Goal: Task Accomplishment & Management: Manage account settings

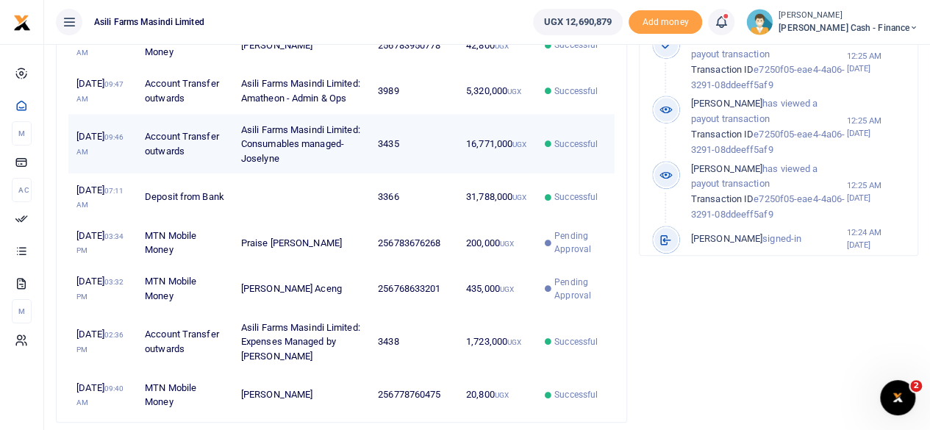
scroll to position [661, 0]
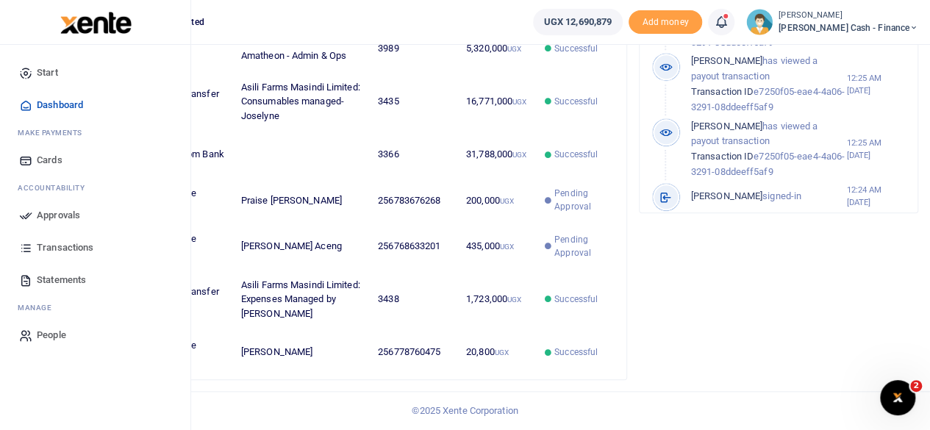
click at [57, 219] on span "Approvals" at bounding box center [58, 215] width 43 height 15
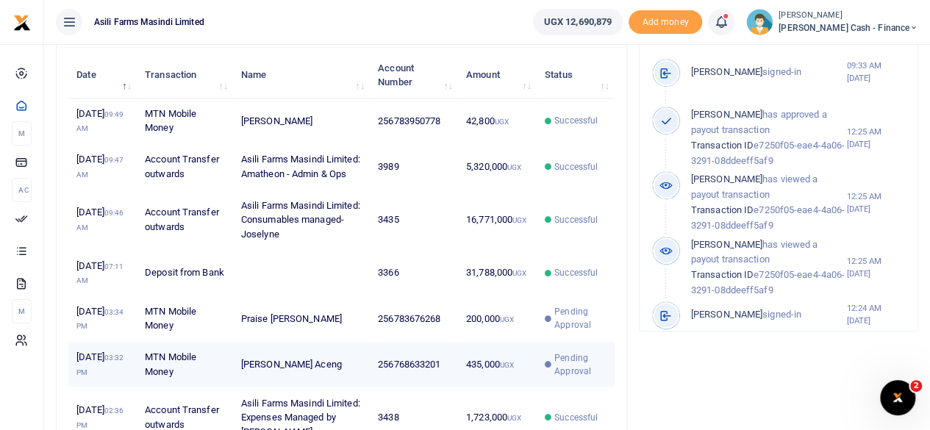
scroll to position [506, 0]
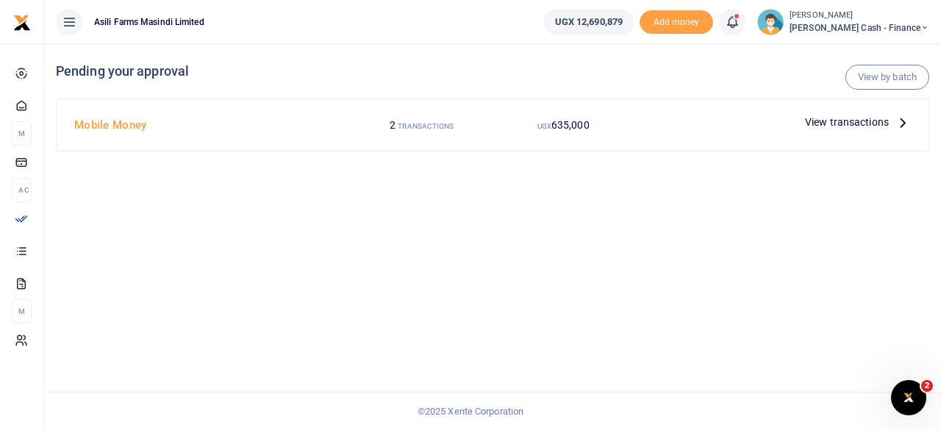
click at [911, 120] on div "View transactions" at bounding box center [858, 122] width 118 height 22
click at [905, 121] on icon at bounding box center [902, 122] width 16 height 16
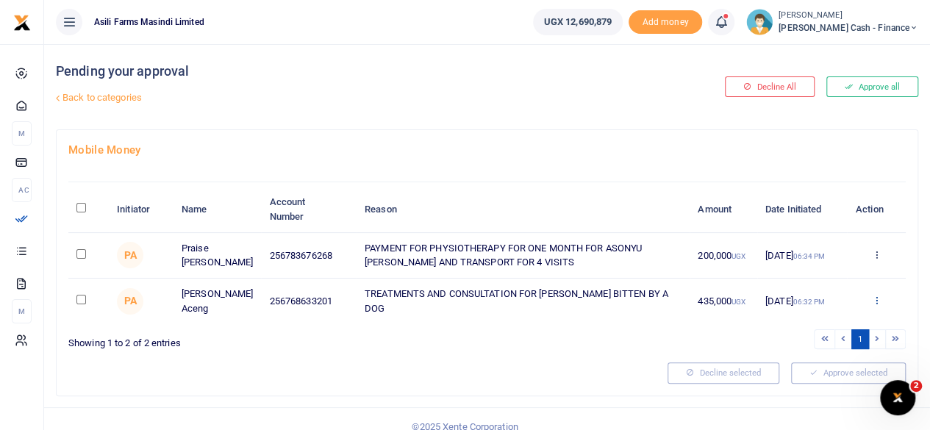
click at [880, 299] on icon at bounding box center [876, 300] width 10 height 10
click at [812, 388] on link "Details" at bounding box center [822, 389] width 116 height 21
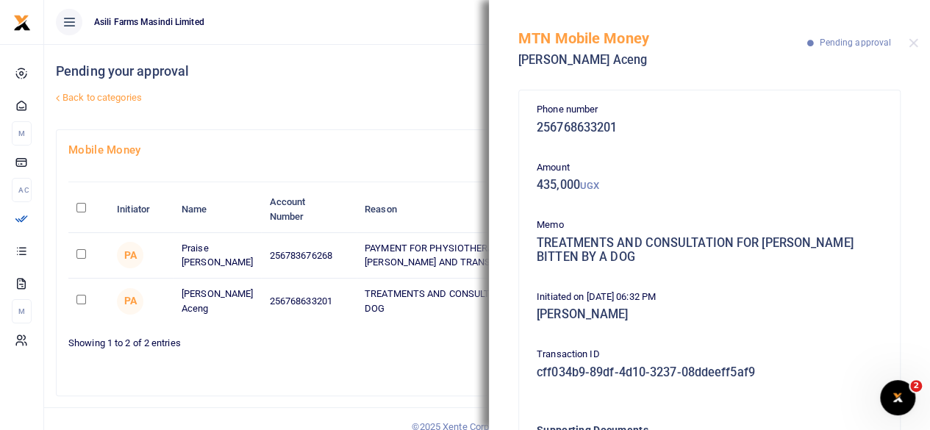
scroll to position [143, 0]
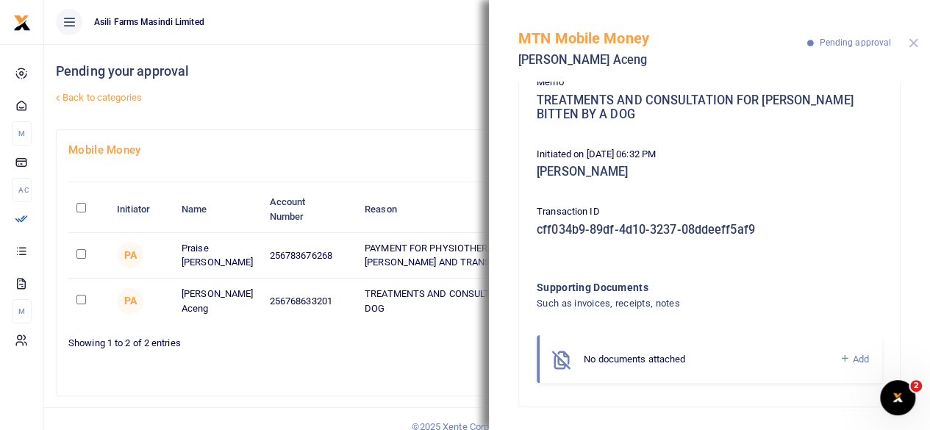
click at [912, 39] on button "Close" at bounding box center [913, 43] width 10 height 10
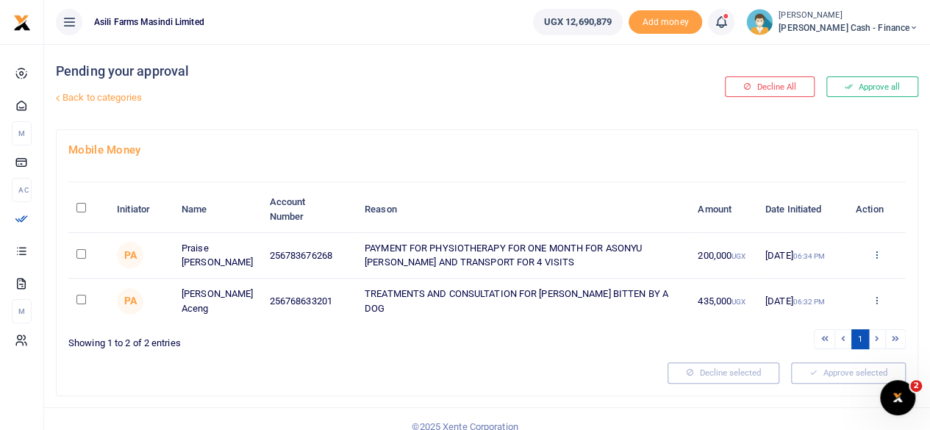
click at [875, 254] on icon at bounding box center [876, 254] width 10 height 10
click at [815, 343] on link "Details" at bounding box center [822, 344] width 116 height 21
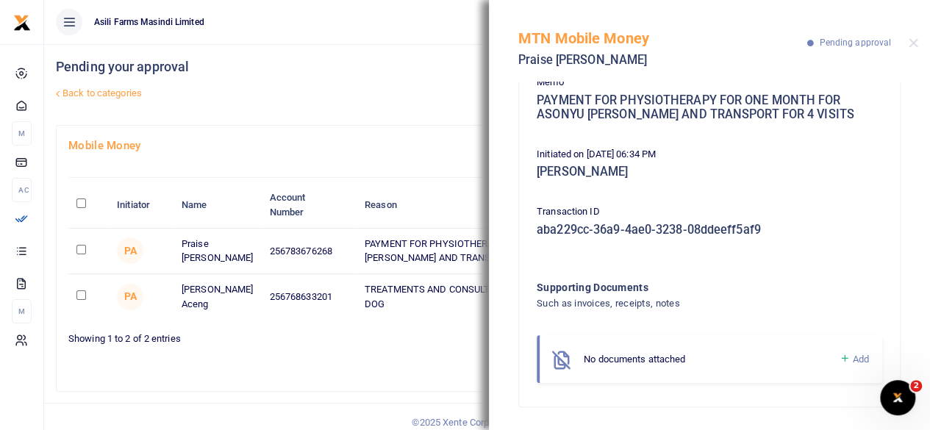
scroll to position [12, 0]
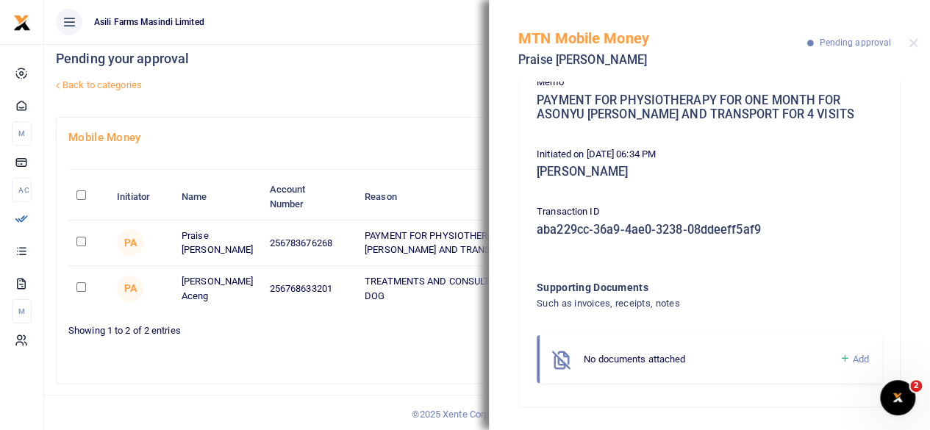
click at [410, 35] on ul "Asili Farms Masindi Limited" at bounding box center [282, 22] width 477 height 44
click at [913, 44] on button "Close" at bounding box center [913, 43] width 10 height 10
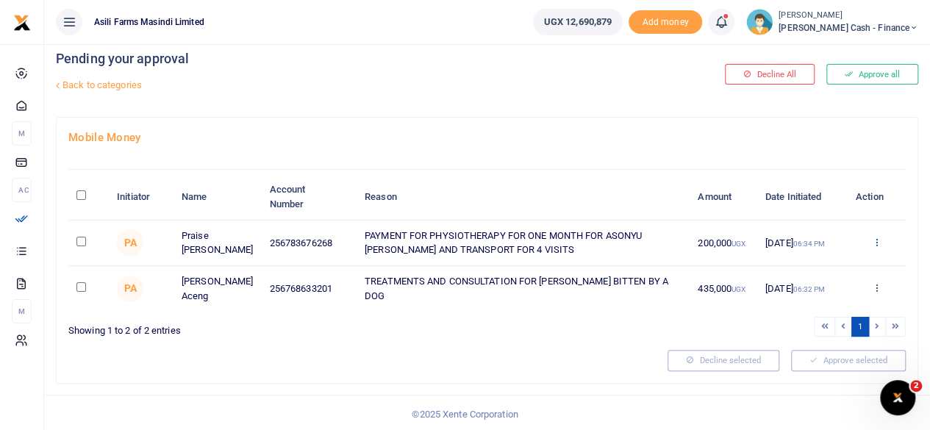
click at [875, 243] on icon at bounding box center [876, 242] width 10 height 10
click at [816, 326] on link "Details" at bounding box center [822, 331] width 116 height 21
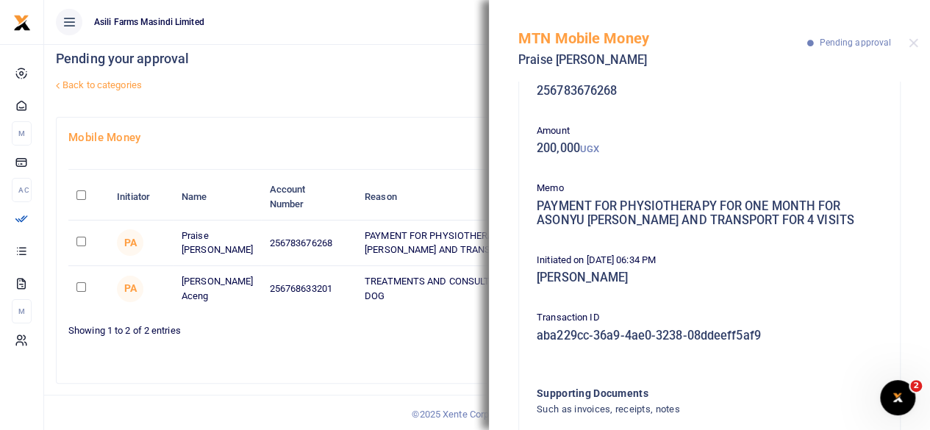
scroll to position [143, 0]
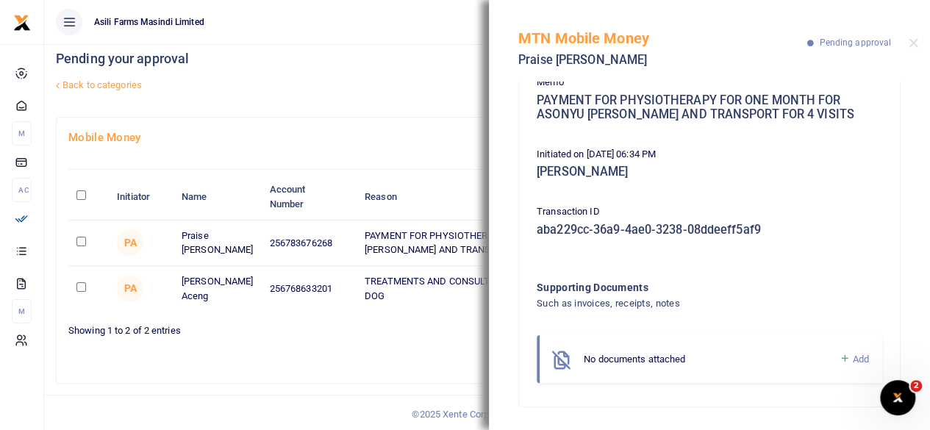
click at [420, 76] on link "Back to categories" at bounding box center [339, 85] width 575 height 25
click at [916, 46] on button "Close" at bounding box center [913, 43] width 10 height 10
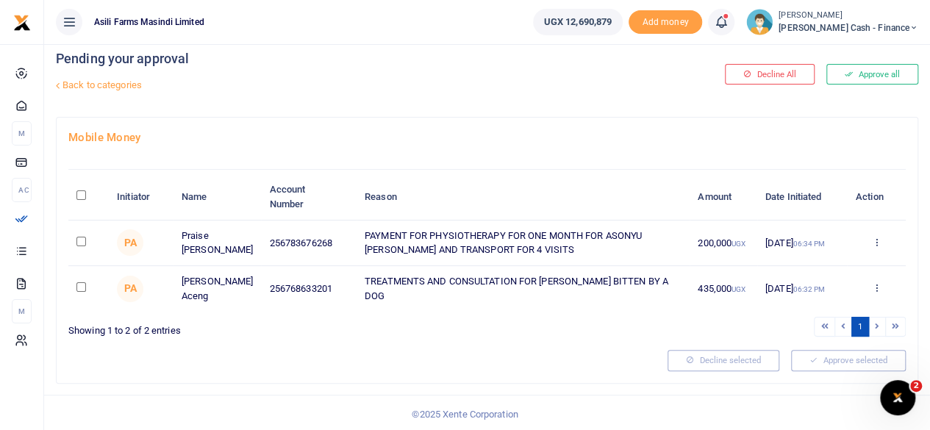
click at [880, 286] on div "Approve Decline Details" at bounding box center [876, 288] width 43 height 15
click at [865, 287] on div "Approve Decline Details" at bounding box center [876, 288] width 43 height 15
click at [872, 289] on icon at bounding box center [876, 287] width 10 height 10
click at [821, 373] on link "Details" at bounding box center [822, 377] width 116 height 21
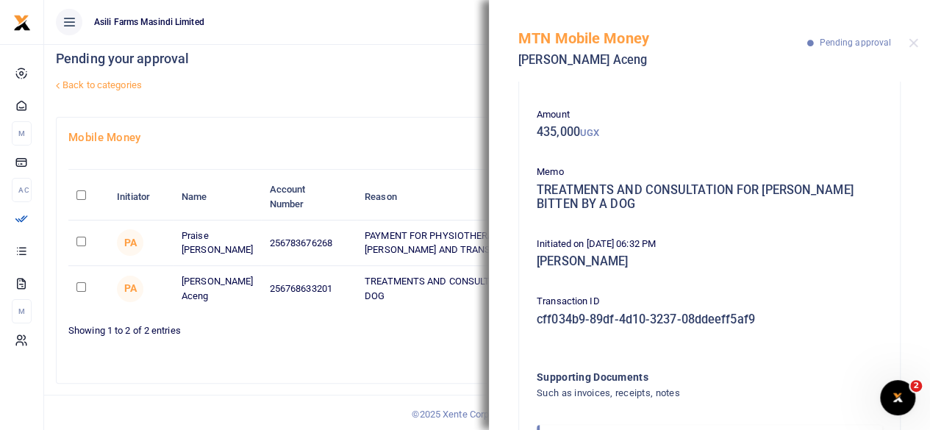
scroll to position [0, 0]
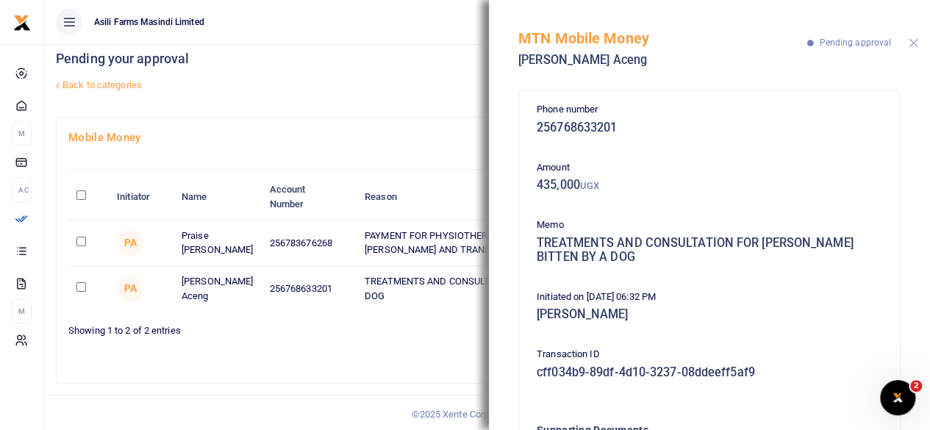
click at [914, 43] on button "Close" at bounding box center [913, 43] width 10 height 10
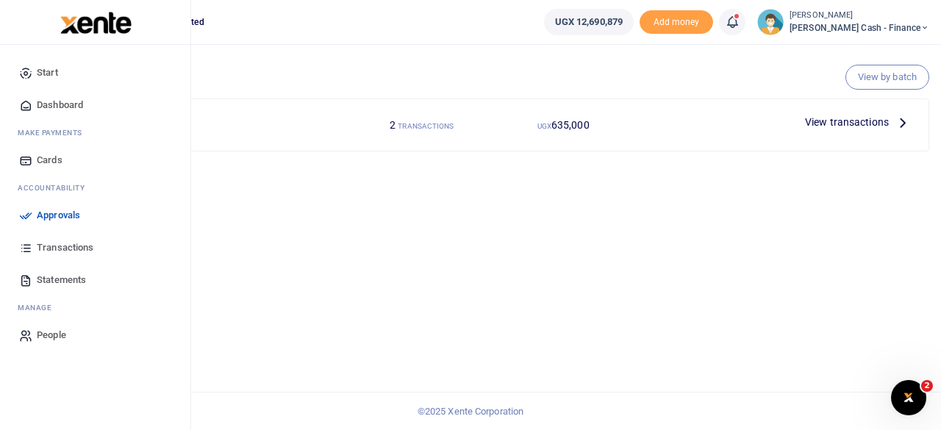
click at [63, 214] on span "Approvals" at bounding box center [58, 215] width 43 height 15
click at [48, 211] on span "Approvals" at bounding box center [58, 215] width 43 height 15
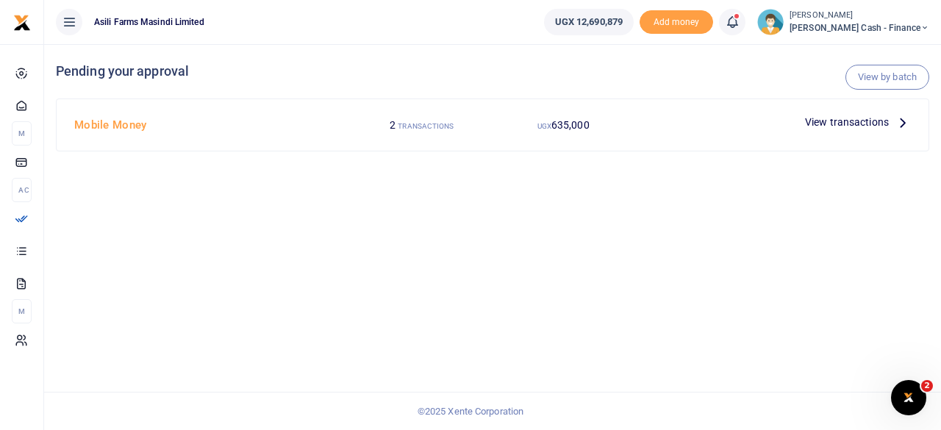
click at [872, 121] on span "View transactions" at bounding box center [847, 122] width 84 height 16
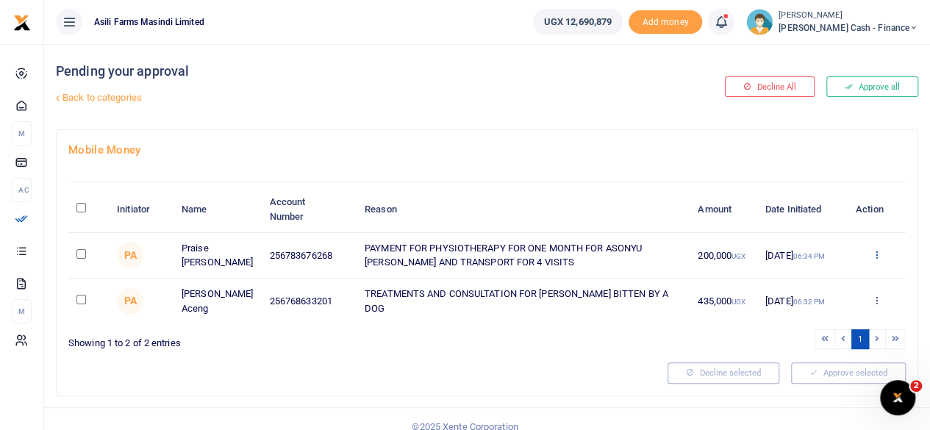
click at [877, 255] on icon at bounding box center [876, 254] width 10 height 10
click at [810, 338] on link "Details" at bounding box center [822, 344] width 116 height 21
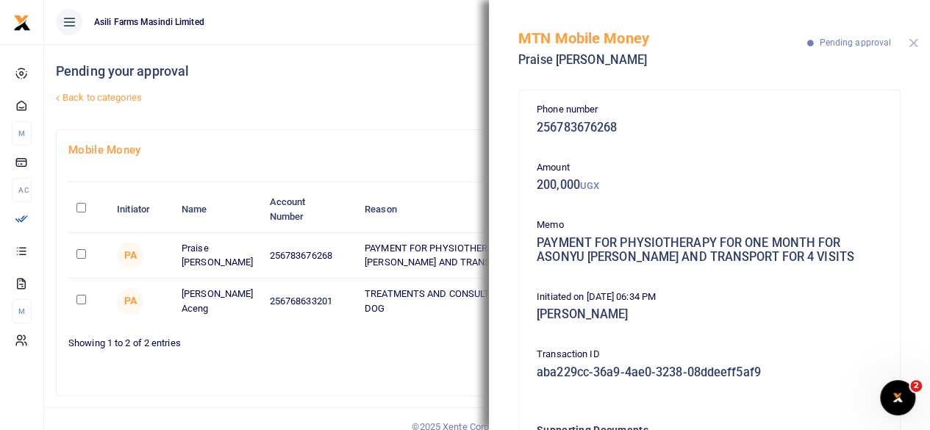
click at [914, 45] on button "Close" at bounding box center [913, 43] width 10 height 10
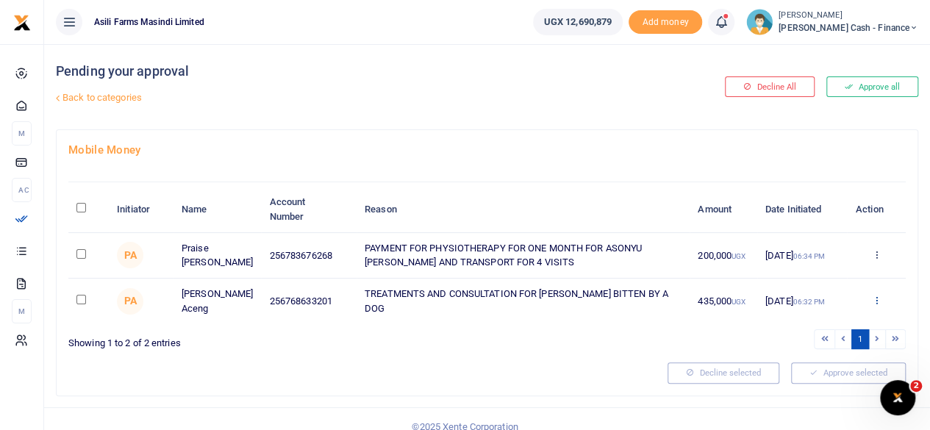
click at [878, 300] on icon at bounding box center [876, 300] width 10 height 10
click at [795, 394] on link "Details" at bounding box center [822, 389] width 116 height 21
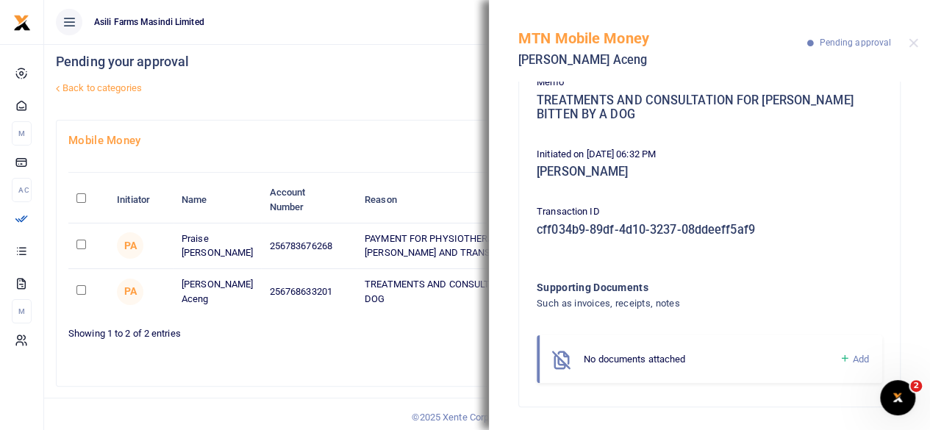
scroll to position [12, 0]
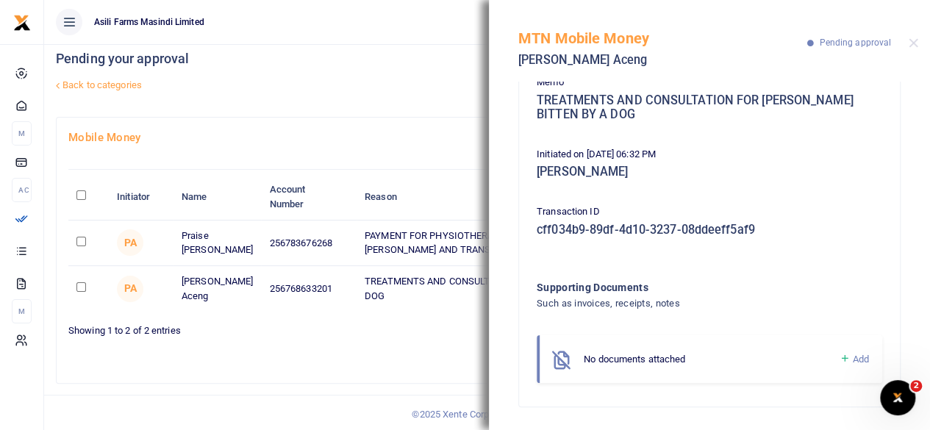
click at [388, 74] on link "Back to categories" at bounding box center [339, 85] width 575 height 25
click at [916, 40] on button "Close" at bounding box center [913, 43] width 10 height 10
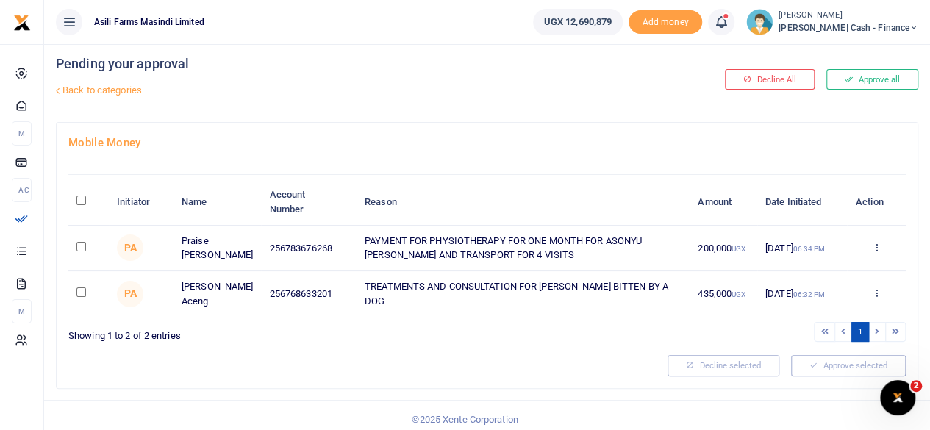
scroll to position [0, 0]
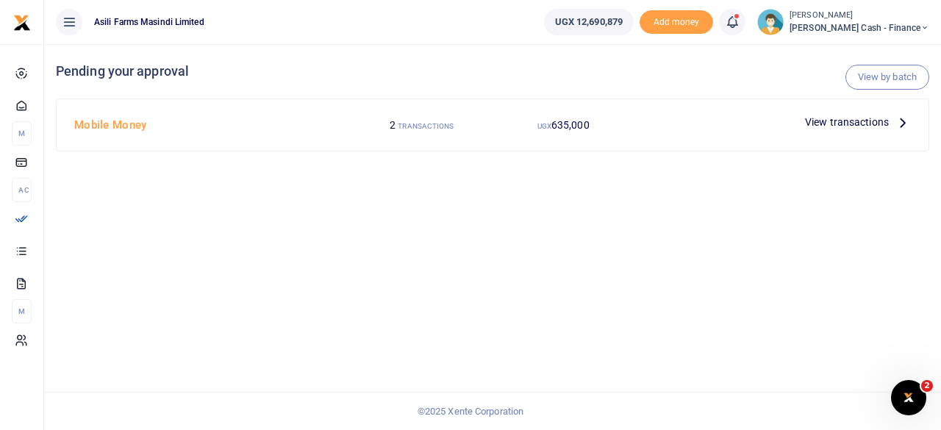
click at [897, 117] on icon at bounding box center [902, 122] width 16 height 16
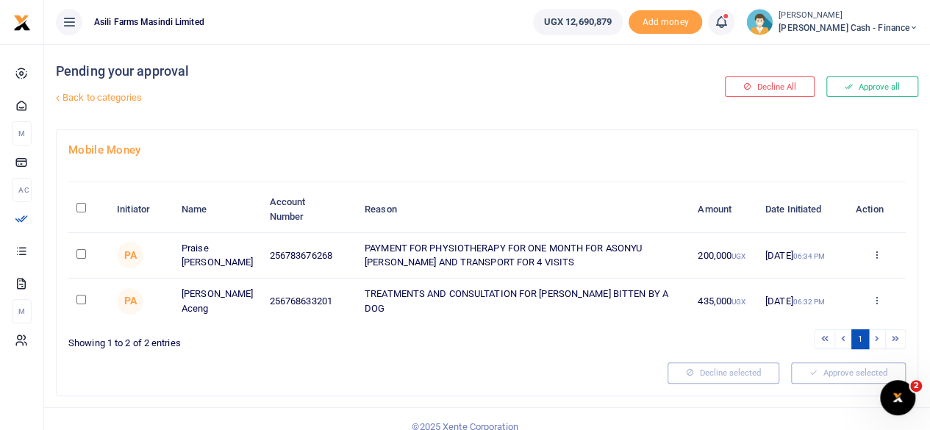
click at [876, 246] on td "Approve Decline Details" at bounding box center [876, 256] width 59 height 46
click at [878, 258] on link at bounding box center [876, 255] width 10 height 11
click at [828, 344] on link "Details" at bounding box center [822, 344] width 116 height 21
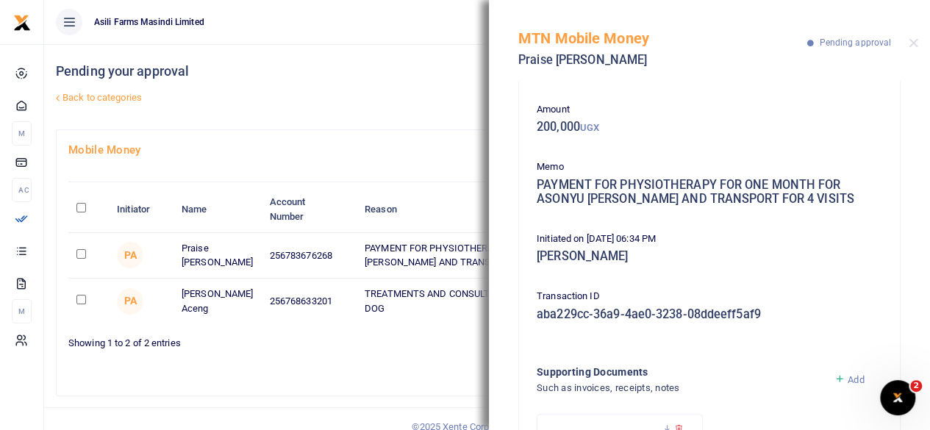
scroll to position [204, 0]
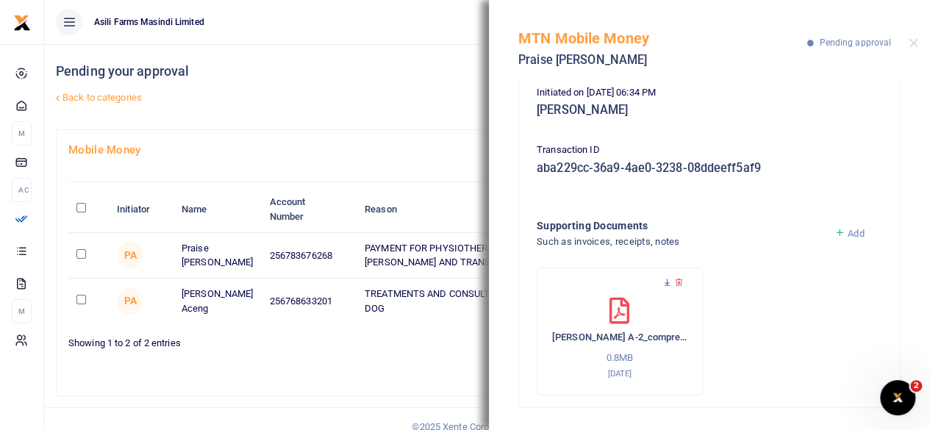
click at [666, 285] on icon at bounding box center [667, 283] width 10 height 10
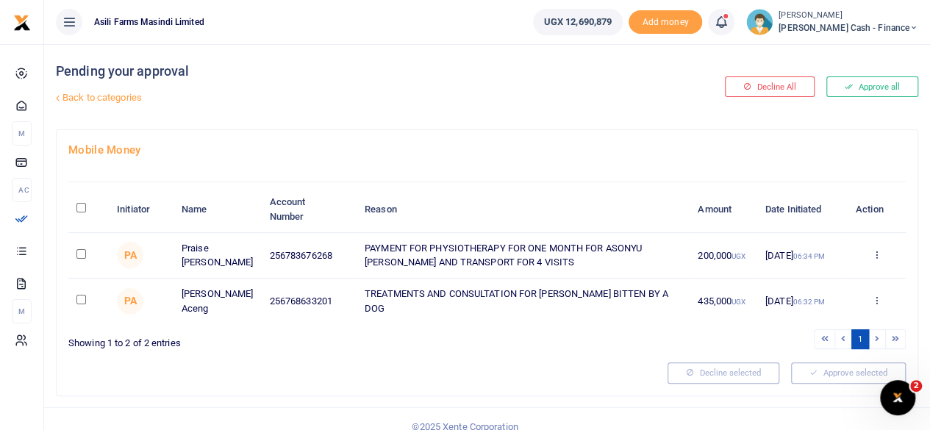
click at [77, 203] on input "\a \a : activate to sort column descending" at bounding box center [81, 208] width 10 height 10
checkbox input "true"
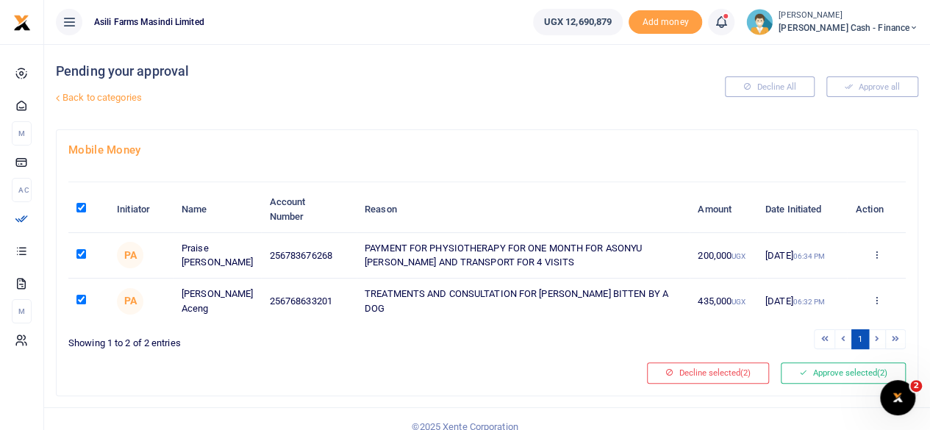
click at [82, 208] on input "\a \a : activate to sort column descending" at bounding box center [81, 208] width 10 height 10
checkbox input "false"
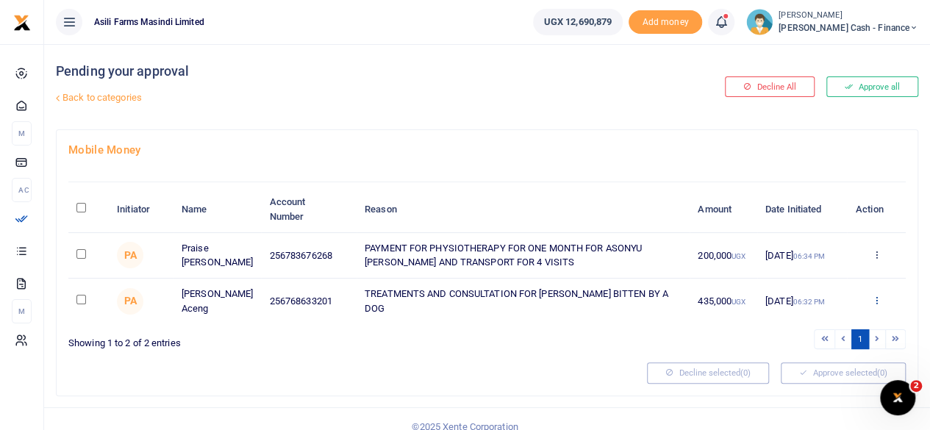
click at [876, 299] on icon at bounding box center [876, 300] width 10 height 10
click at [811, 384] on link "Details" at bounding box center [822, 389] width 116 height 21
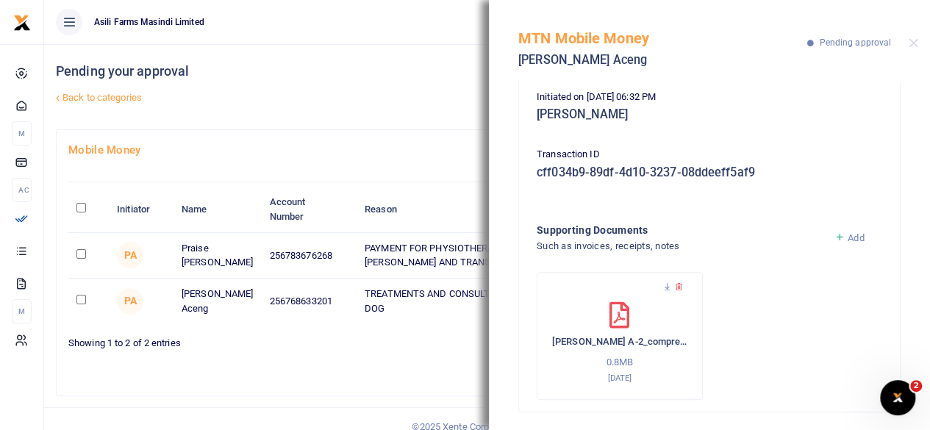
scroll to position [204, 0]
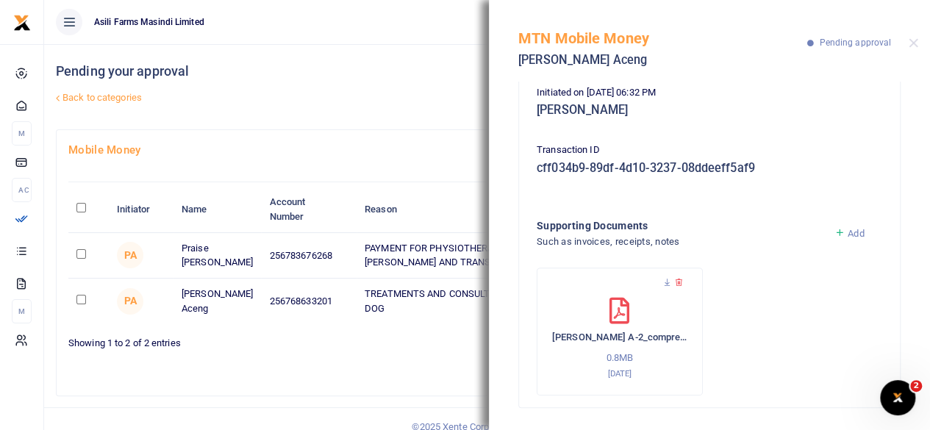
click at [409, 81] on div "Pending your approval Back to categories" at bounding box center [341, 86] width 571 height 85
click at [916, 43] on button "Close" at bounding box center [913, 43] width 10 height 10
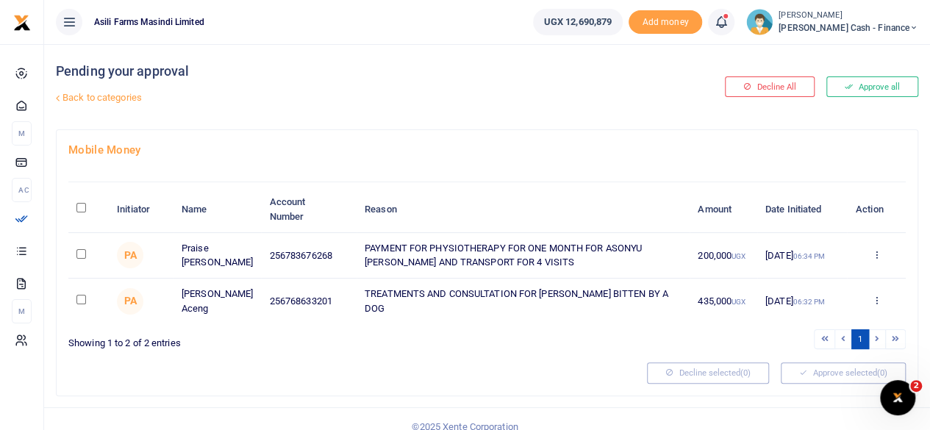
click at [73, 204] on th "\a \a : activate to sort column descending" at bounding box center [88, 210] width 40 height 46
click at [83, 205] on input "\a \a : activate to sort column descending" at bounding box center [81, 208] width 10 height 10
checkbox input "true"
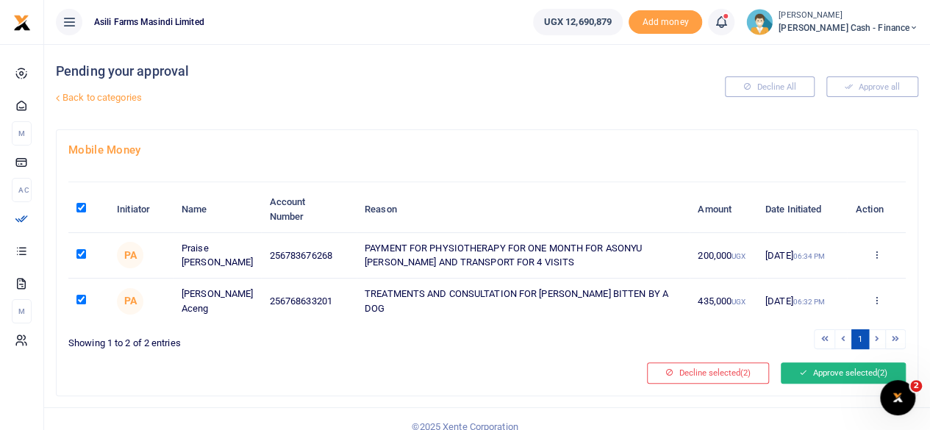
click at [843, 377] on button "Approve selected (2)" at bounding box center [843, 372] width 125 height 21
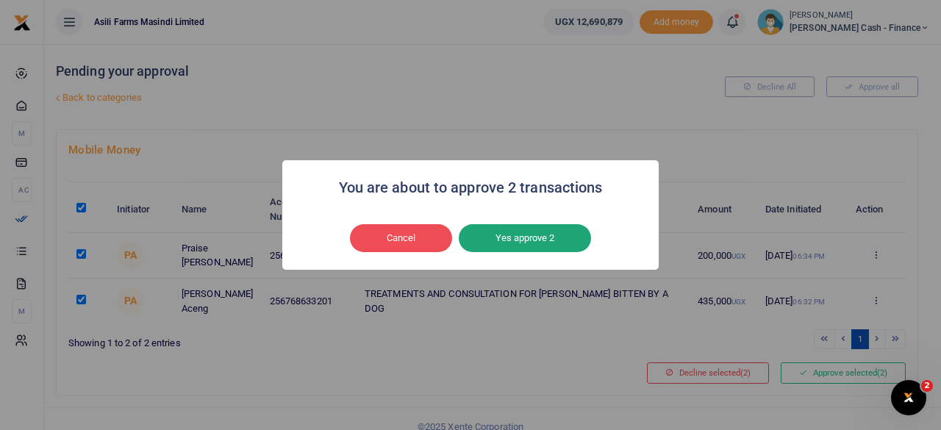
click at [510, 234] on button "Yes approve 2" at bounding box center [525, 238] width 132 height 28
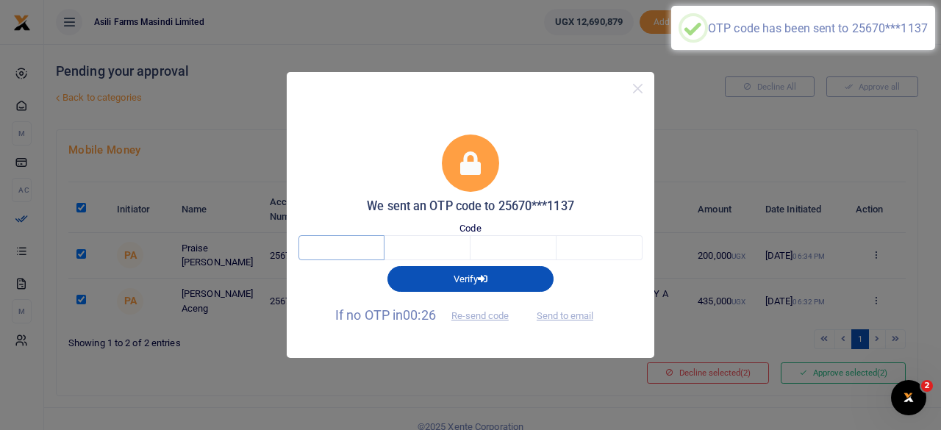
click at [337, 253] on input "text" at bounding box center [341, 247] width 86 height 25
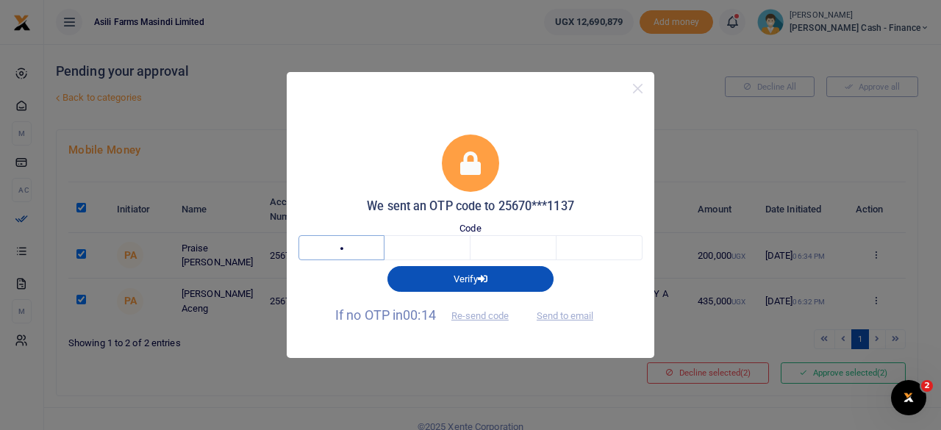
type input "1"
type input "3"
type input "5"
type input "8"
